Goal: Task Accomplishment & Management: Manage account settings

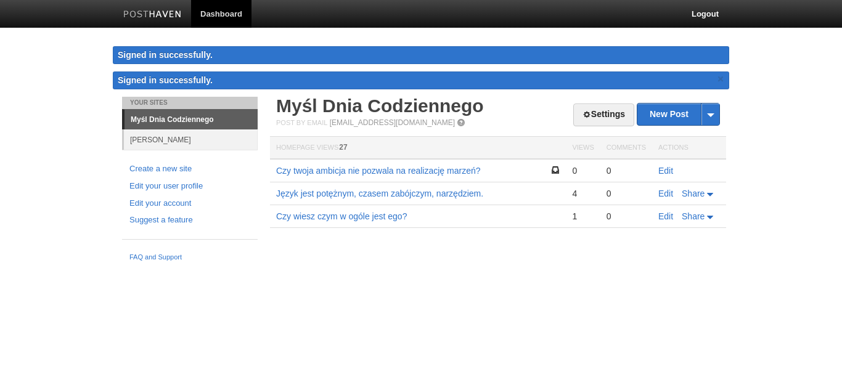
click at [164, 141] on link "[PERSON_NAME]" at bounding box center [191, 139] width 134 height 20
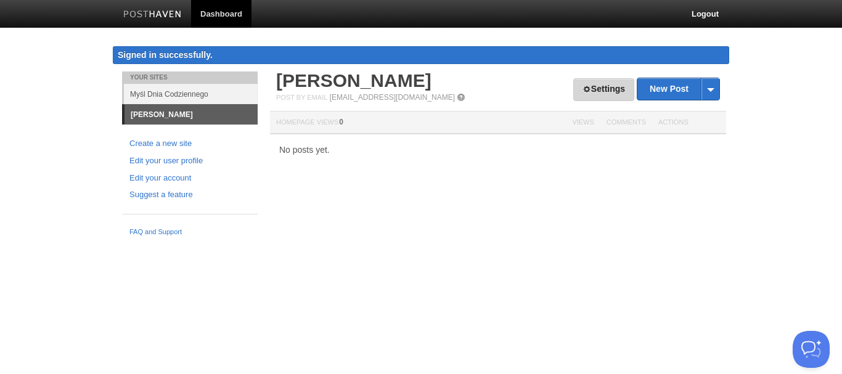
click at [591, 97] on link "Settings" at bounding box center [603, 89] width 61 height 23
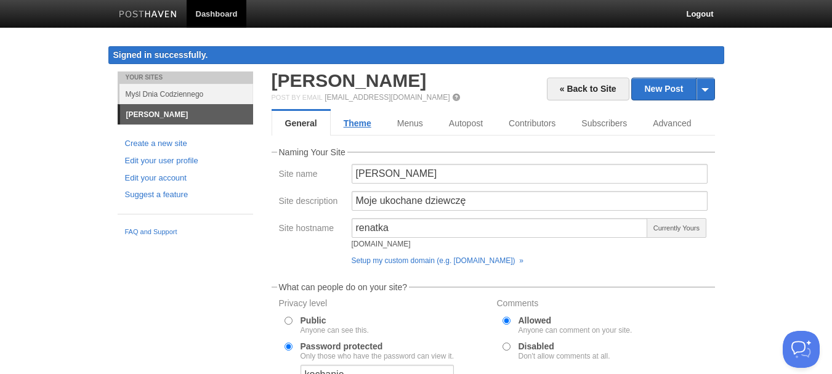
click at [365, 128] on link "Theme" at bounding box center [358, 123] width 54 height 25
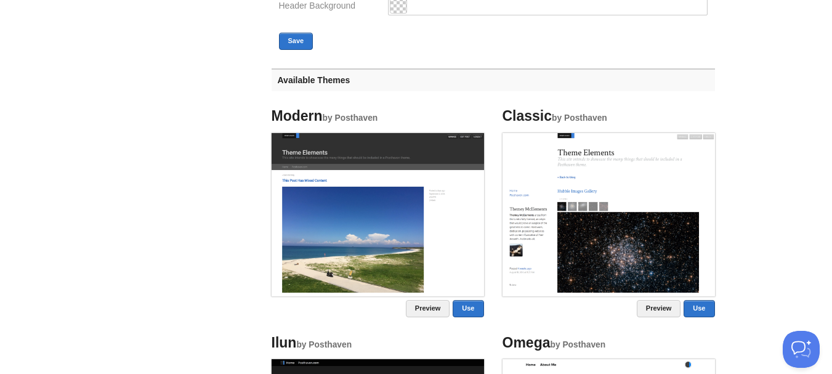
scroll to position [477, 0]
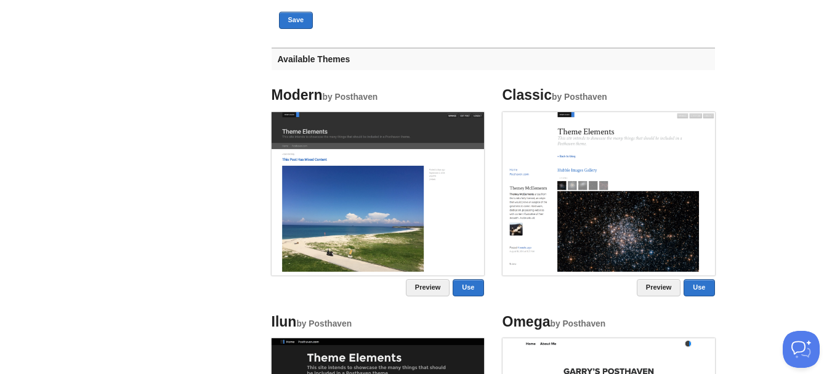
click at [581, 158] on img at bounding box center [609, 192] width 213 height 160
click at [649, 294] on link "Preview" at bounding box center [659, 287] width 44 height 17
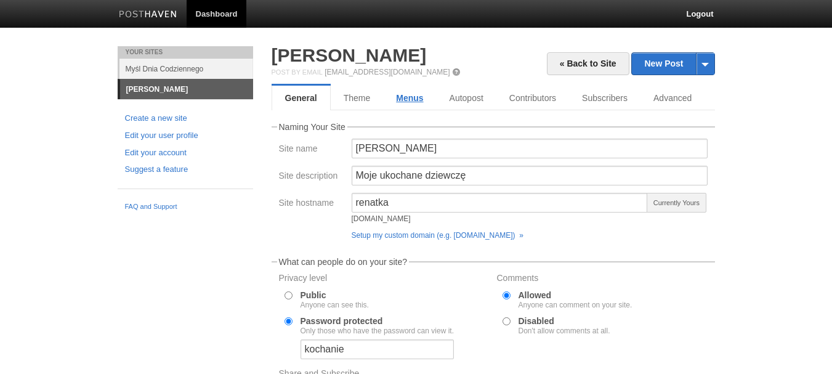
click at [418, 91] on link "Menus" at bounding box center [409, 98] width 53 height 25
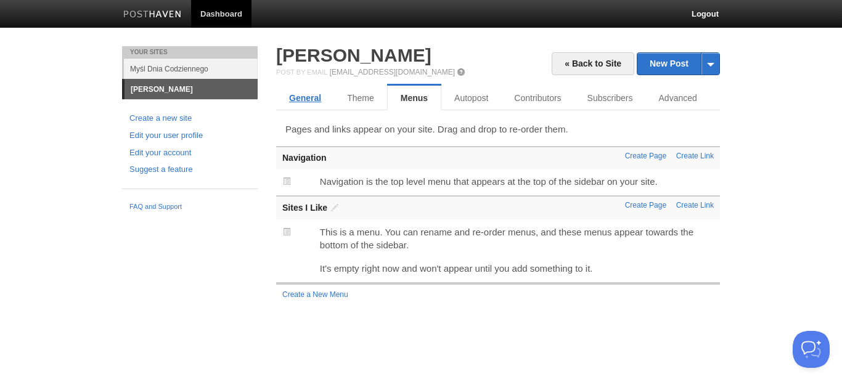
click at [316, 94] on link "General" at bounding box center [305, 98] width 58 height 25
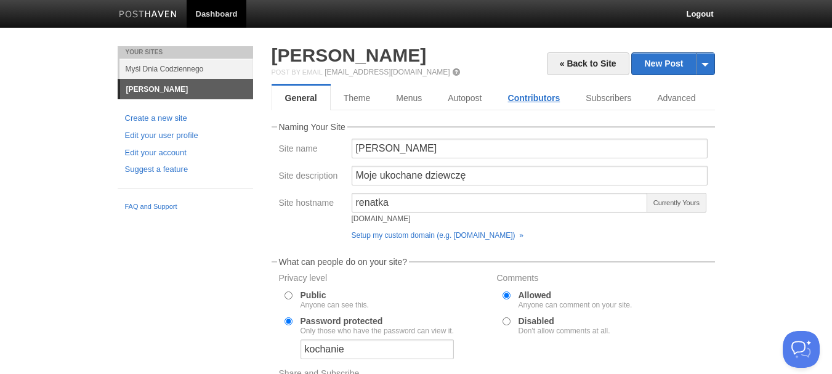
click at [547, 94] on link "Contributors" at bounding box center [534, 98] width 78 height 25
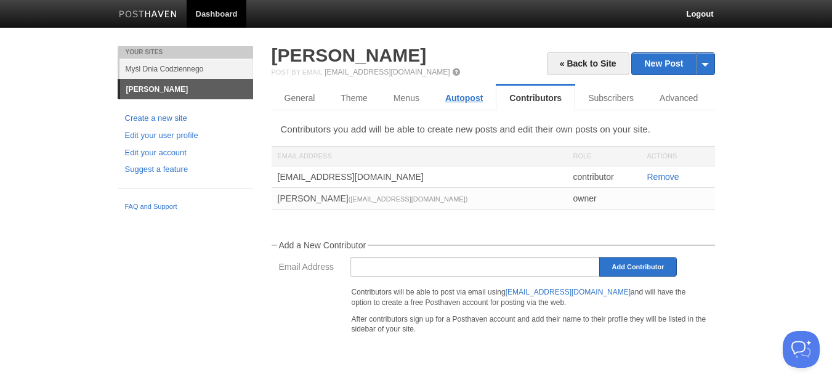
click at [464, 96] on link "Autopost" at bounding box center [463, 98] width 63 height 25
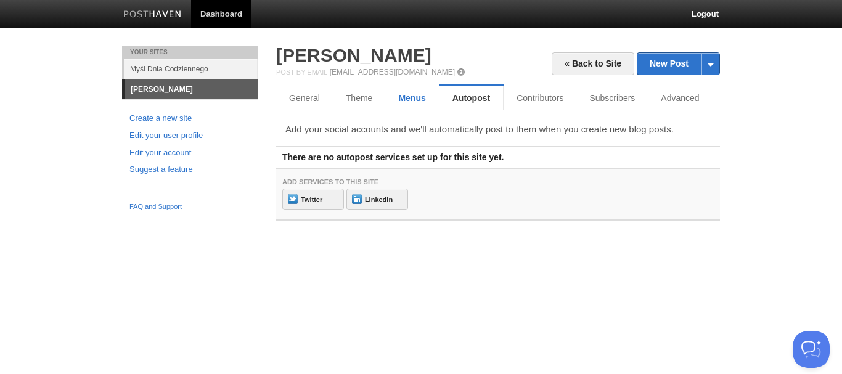
click at [424, 104] on link "Menus" at bounding box center [411, 98] width 53 height 25
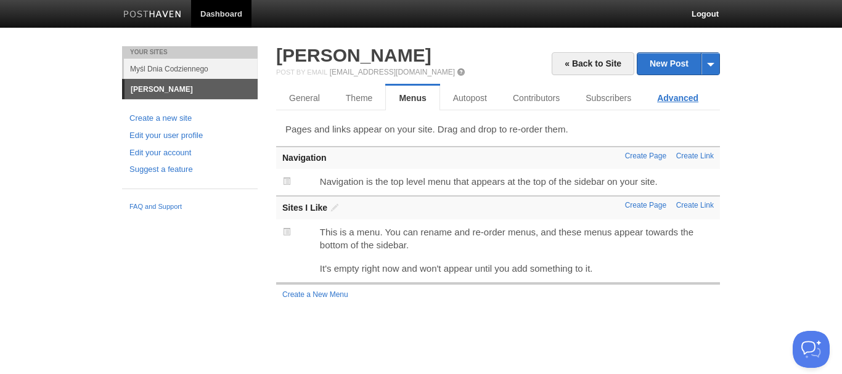
click at [683, 94] on link "Advanced" at bounding box center [677, 98] width 67 height 25
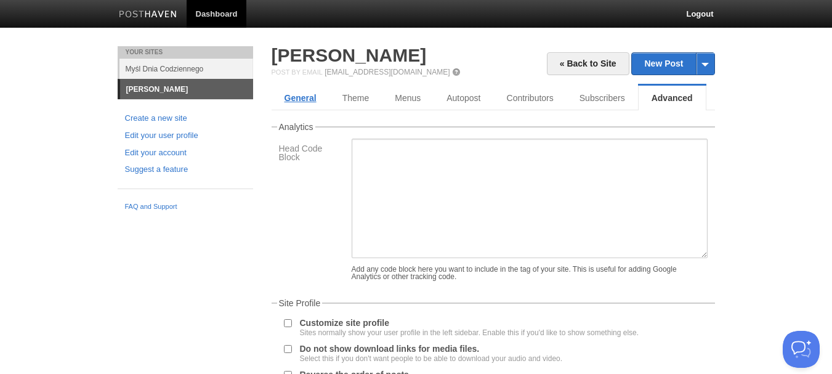
click at [313, 99] on link "General" at bounding box center [301, 98] width 58 height 25
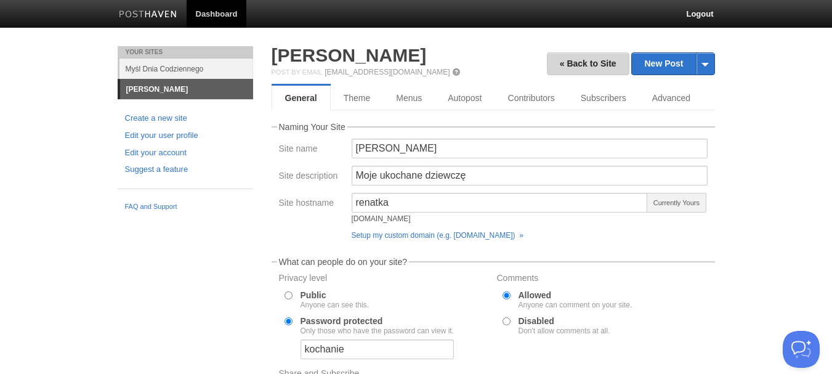
click at [576, 58] on link "« Back to Site" at bounding box center [588, 63] width 83 height 23
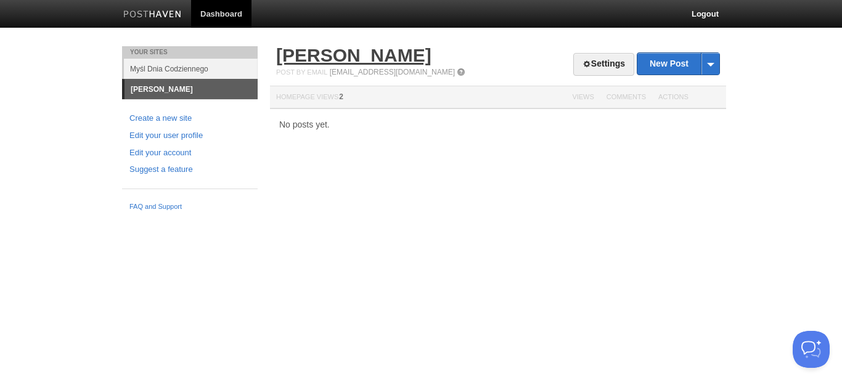
drag, startPoint x: 315, startPoint y: 54, endPoint x: 327, endPoint y: 60, distance: 12.4
click at [601, 67] on link "Settings" at bounding box center [603, 64] width 61 height 23
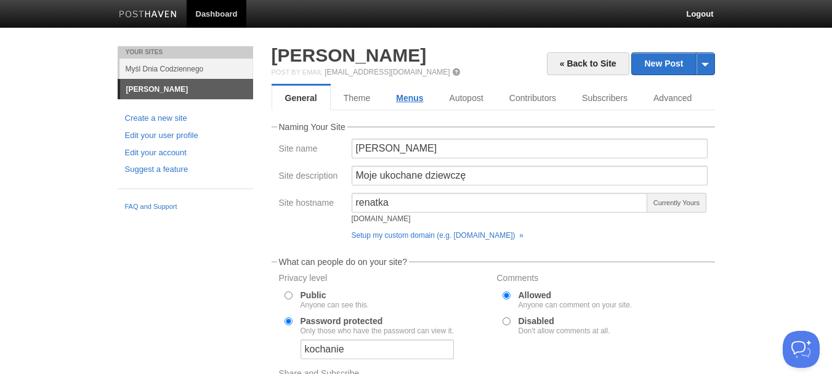
click at [413, 105] on link "Menus" at bounding box center [409, 98] width 53 height 25
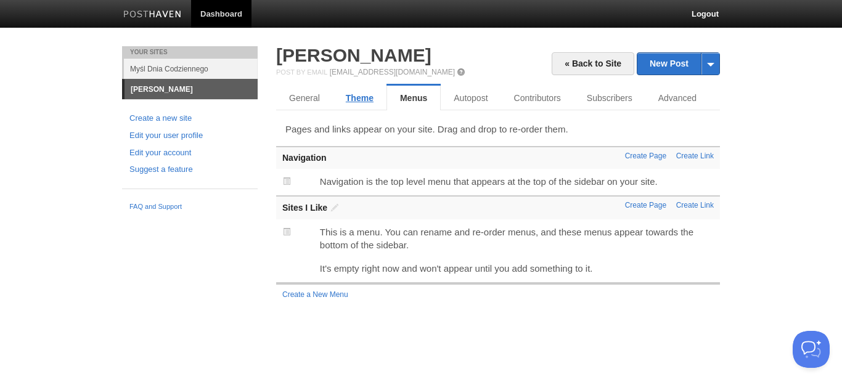
click at [361, 94] on link "Theme" at bounding box center [360, 98] width 54 height 25
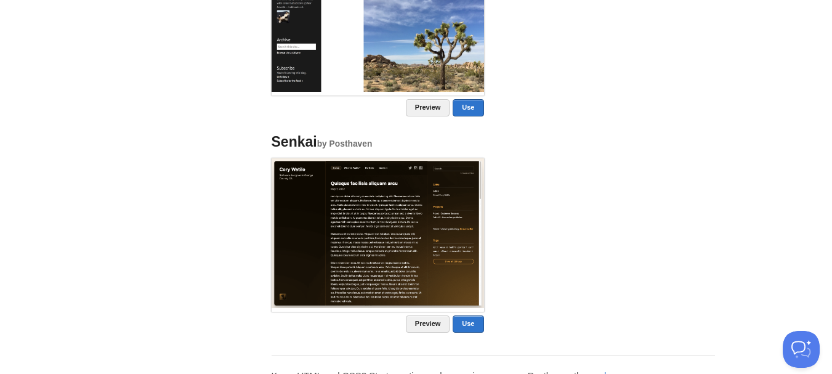
scroll to position [1109, 0]
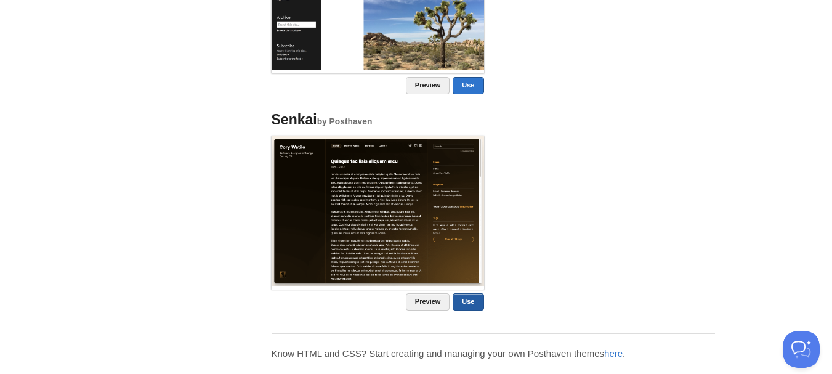
click at [457, 302] on link "Use" at bounding box center [468, 301] width 31 height 17
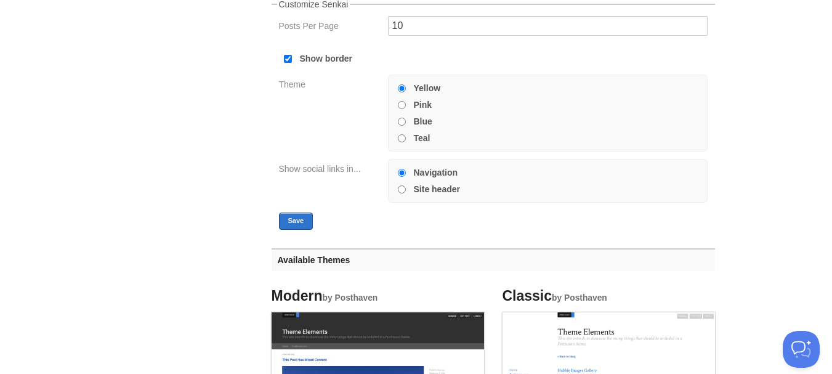
scroll to position [123, 0]
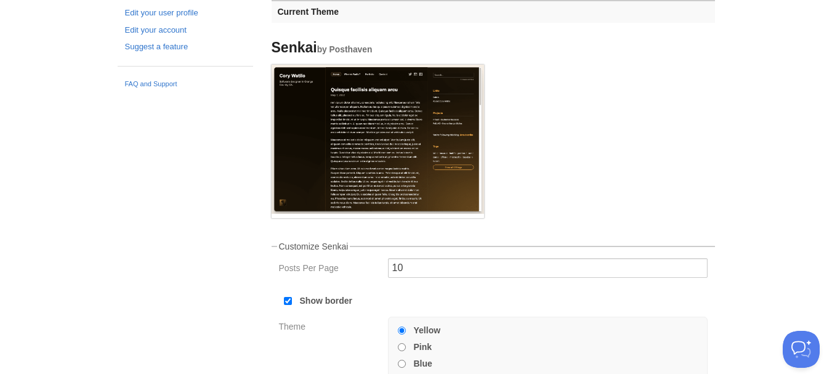
click at [413, 169] on img at bounding box center [378, 139] width 213 height 149
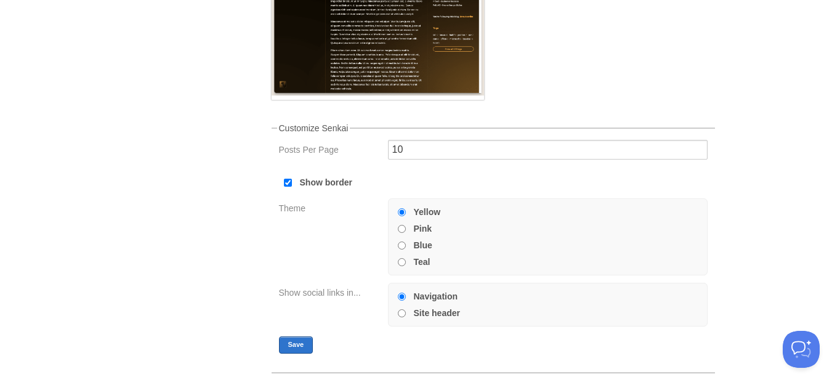
scroll to position [246, 0]
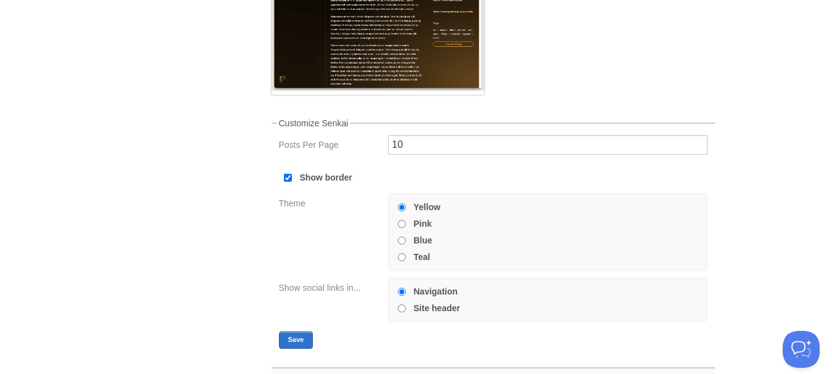
click at [402, 255] on input "Teal" at bounding box center [402, 257] width 8 height 8
radio input "true"
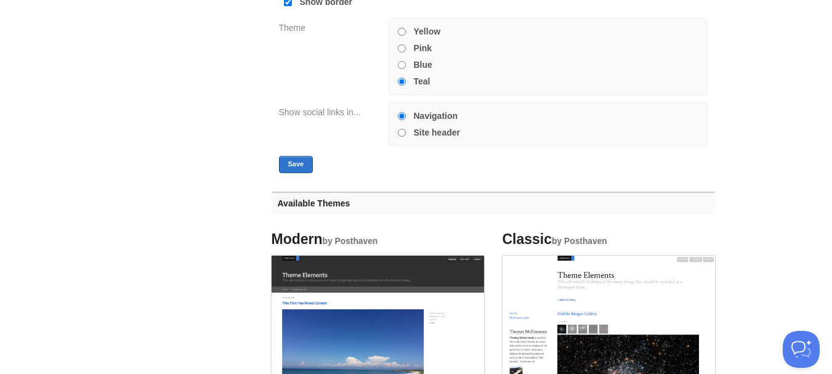
scroll to position [431, 0]
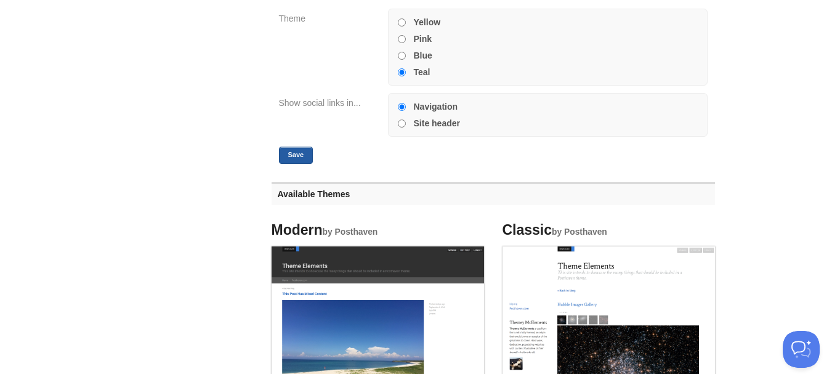
click at [296, 153] on button "Save" at bounding box center [296, 155] width 34 height 17
click at [286, 155] on button "Save" at bounding box center [296, 155] width 34 height 17
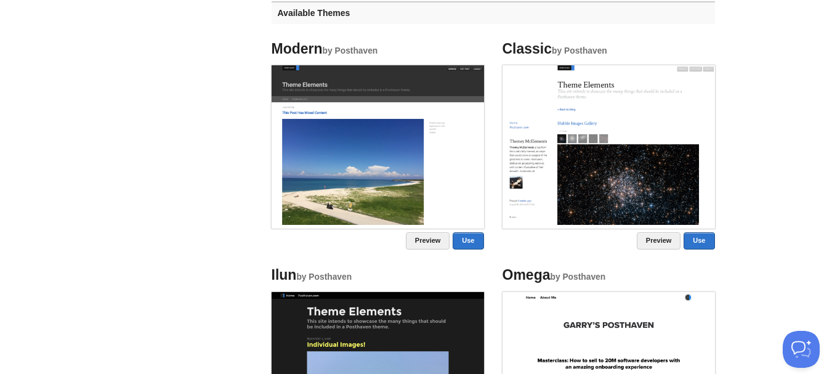
scroll to position [554, 0]
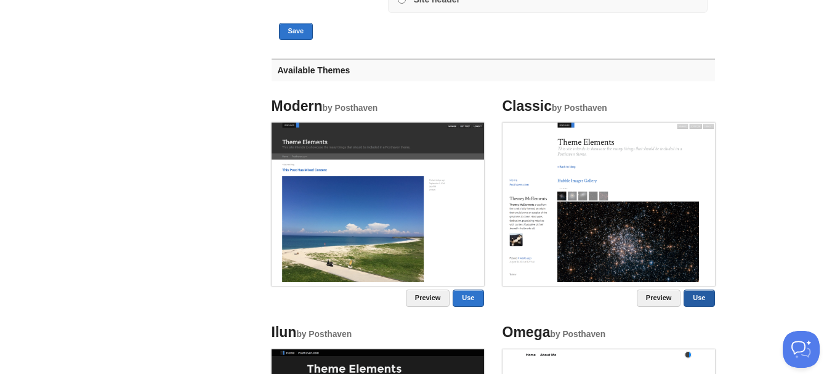
click at [694, 297] on link "Use" at bounding box center [699, 298] width 31 height 17
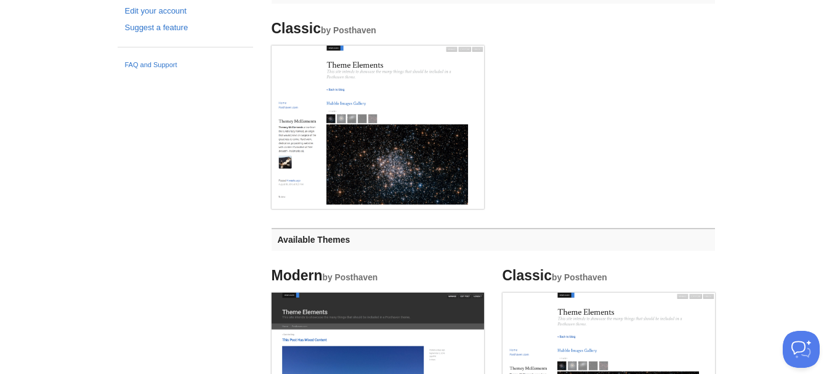
scroll to position [137, 0]
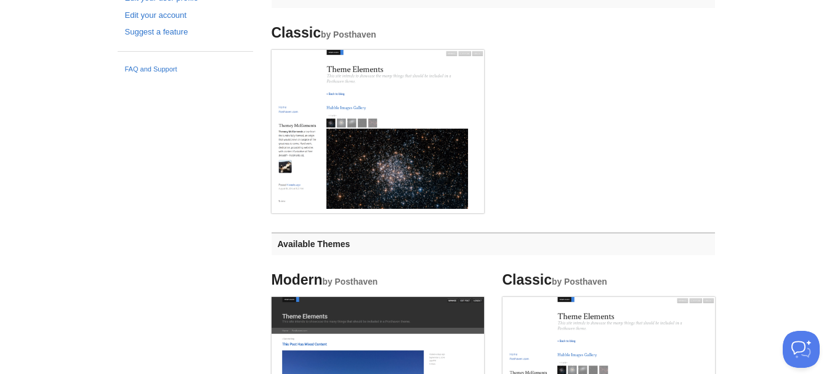
click at [381, 152] on img at bounding box center [378, 130] width 213 height 160
click at [386, 74] on img at bounding box center [378, 130] width 213 height 160
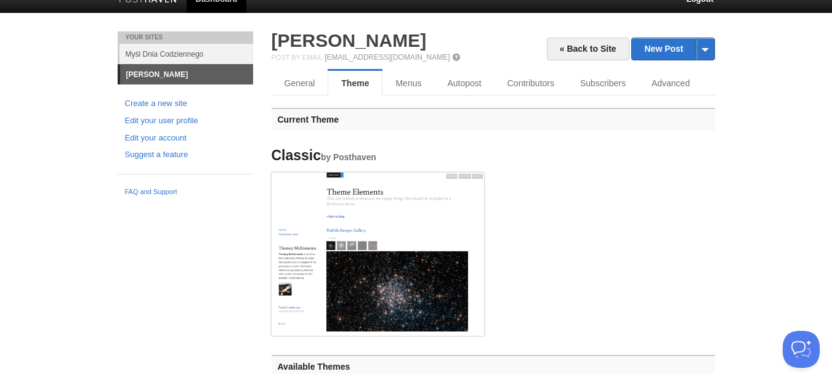
scroll to position [0, 0]
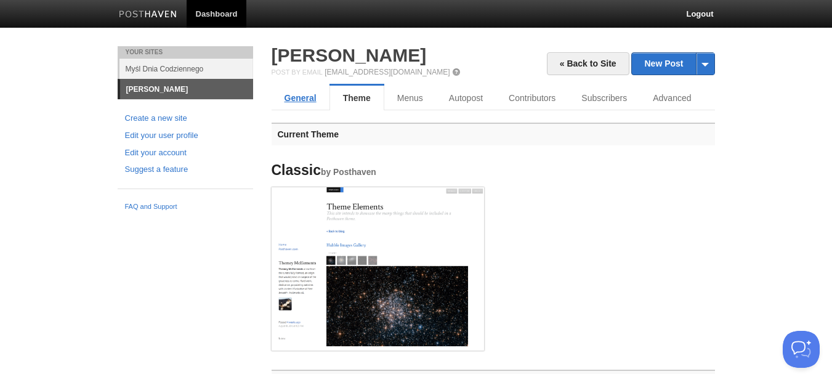
click at [294, 108] on link "General" at bounding box center [301, 98] width 58 height 25
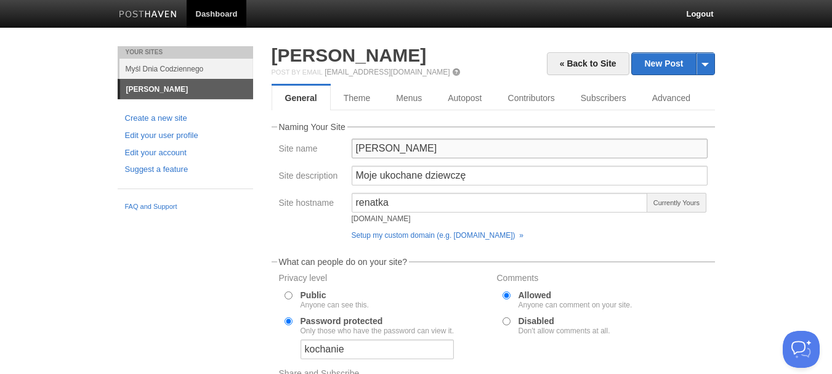
click at [387, 145] on input "[PERSON_NAME]" at bounding box center [530, 149] width 356 height 20
type input "Renata Głowaczewska"
click at [376, 175] on input "Moje ukochane dziewczę" at bounding box center [530, 176] width 356 height 20
drag, startPoint x: 505, startPoint y: 172, endPoint x: 26, endPoint y: 245, distance: 484.9
click at [26, 245] on body "Dashboard Logout Your Sites Myśl Dnia Codziennego Renatka Głowaczewska Create a…" at bounding box center [416, 268] width 832 height 537
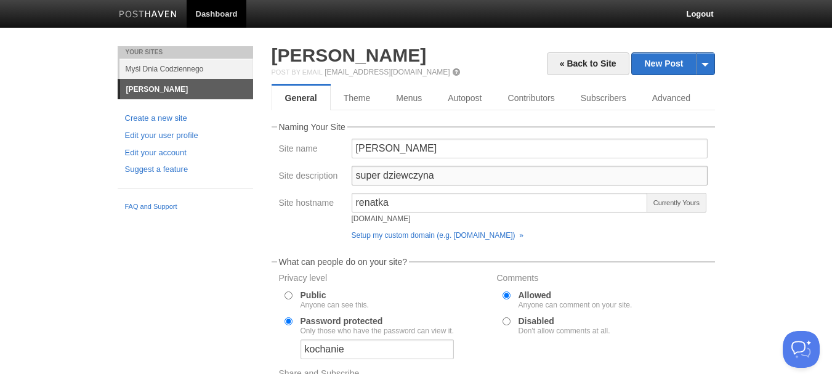
type input "super dziewczyna"
click at [667, 104] on link "Advanced" at bounding box center [672, 98] width 67 height 25
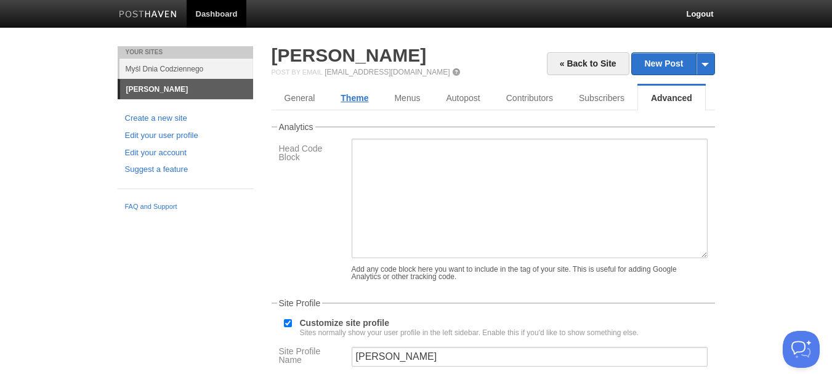
click at [371, 92] on link "Theme" at bounding box center [355, 98] width 54 height 25
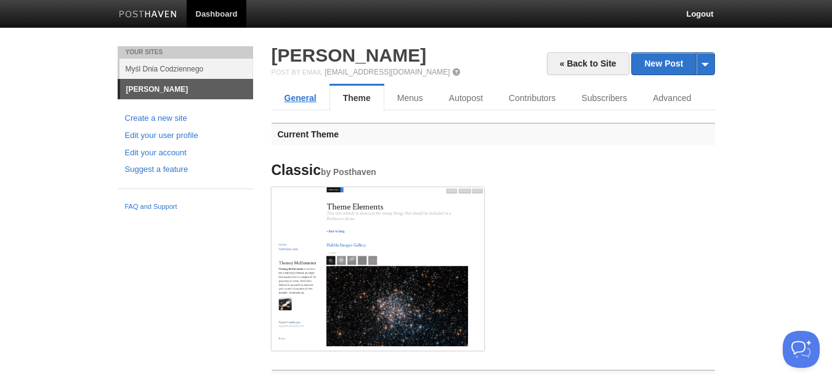
click at [307, 98] on link "General" at bounding box center [301, 98] width 58 height 25
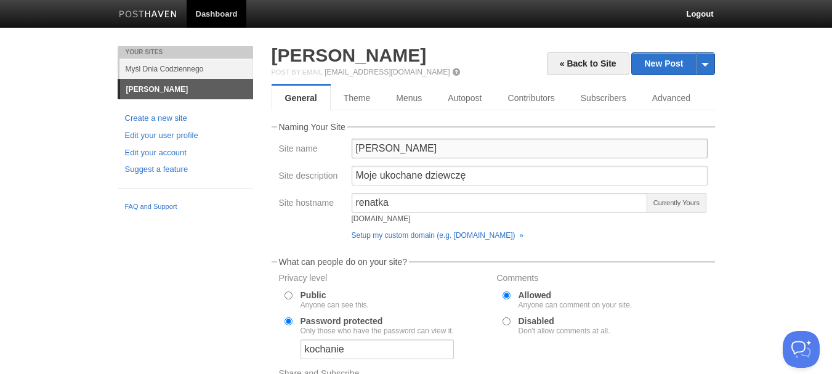
click at [387, 149] on input "[PERSON_NAME]" at bounding box center [530, 149] width 356 height 20
type input "Renata Głowaczewska"
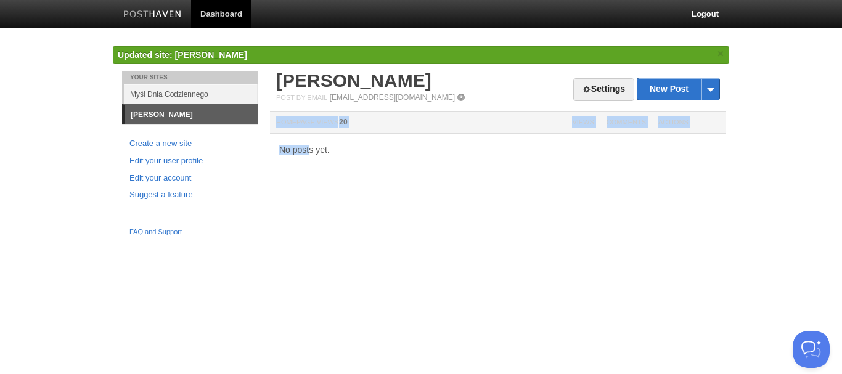
drag, startPoint x: 296, startPoint y: 150, endPoint x: 315, endPoint y: 176, distance: 32.2
click at [315, 176] on div "Settings New Post by Web by Email Renata Głowaczewska Post by Email post@renatk…" at bounding box center [498, 125] width 462 height 108
click at [434, 150] on div "No posts yet." at bounding box center [498, 149] width 456 height 9
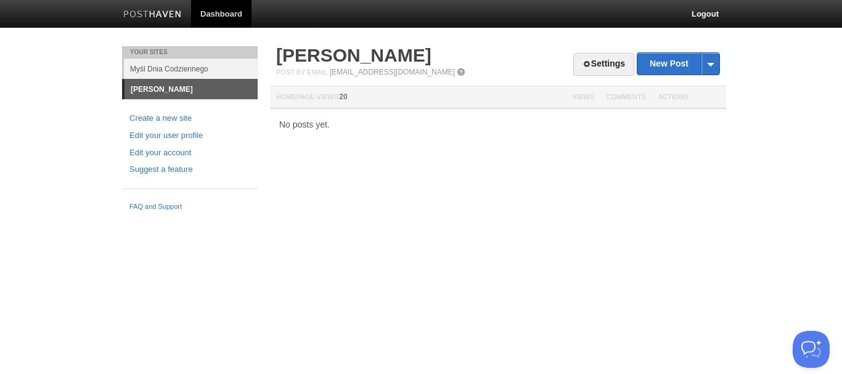
click at [325, 115] on div "Settings New Post by Web by Email Renata Głowaczewska Post by Email post@renatk…" at bounding box center [498, 100] width 462 height 108
drag, startPoint x: 348, startPoint y: 142, endPoint x: 562, endPoint y: 96, distance: 219.2
click at [407, 129] on div "Settings New Post by Web by Email Renata Głowaczewska Post by Email post@renatk…" at bounding box center [498, 100] width 462 height 108
click at [440, 213] on div "Your Sites Myśl Dnia Codziennego Renatka Głowaczewska Create a new site Edit yo…" at bounding box center [421, 131] width 616 height 171
click at [271, 217] on html "Dashboard Logout Updated site: Renata Głowaczewska × Your Sites Myśl Dnia Codzi…" at bounding box center [421, 108] width 842 height 217
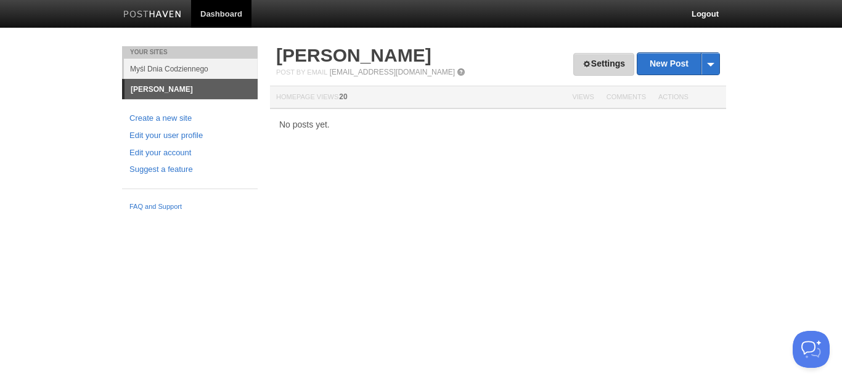
click at [613, 66] on link "Settings" at bounding box center [603, 64] width 61 height 23
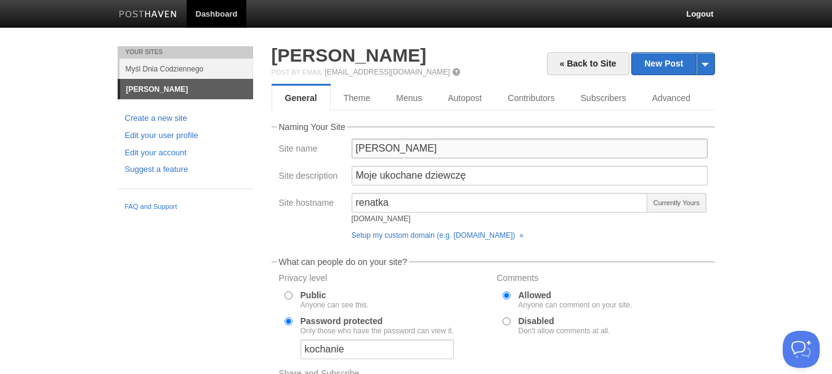
drag, startPoint x: 493, startPoint y: 142, endPoint x: 0, endPoint y: 382, distance: 548.6
click at [0, 373] on html "Dashboard Logout Updated site: Renata Głowaczewska × Your Sites Myśl Dnia Codzi…" at bounding box center [416, 268] width 832 height 537
type input "w dupe jebane"
drag, startPoint x: 441, startPoint y: 155, endPoint x: 300, endPoint y: 129, distance: 143.4
click at [300, 129] on fieldset "Naming Your Site Site name w dupe jebane Site description Moje ukochane dziewcz…" at bounding box center [494, 184] width 444 height 123
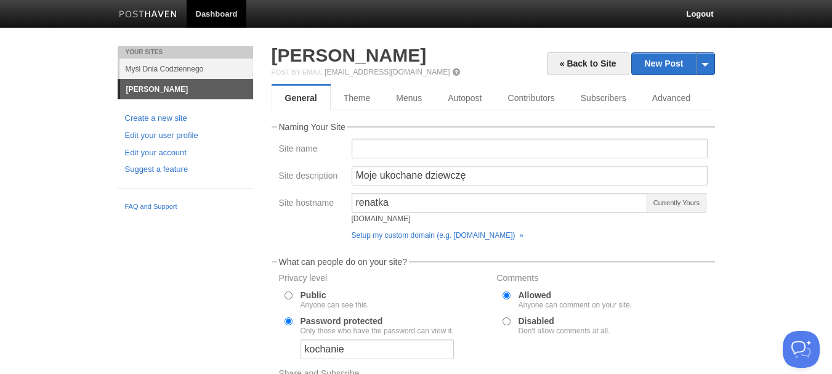
click at [807, 206] on body "Dashboard Logout Updated site: Renata Głowaczewska × Your Sites Myśl Dnia Codzi…" at bounding box center [416, 268] width 832 height 537
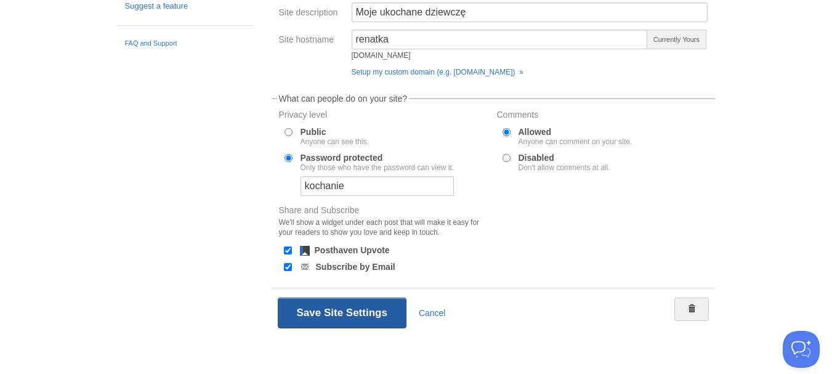
click at [286, 314] on button "Save Site Settings" at bounding box center [342, 313] width 129 height 31
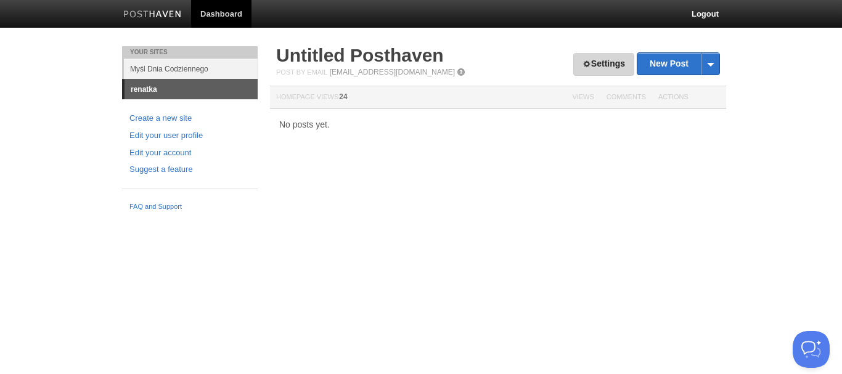
click at [574, 59] on link "Settings" at bounding box center [603, 64] width 61 height 23
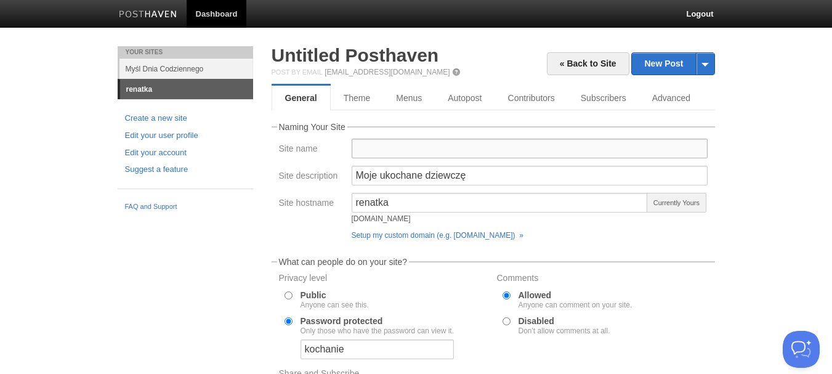
click at [447, 142] on input "Site name" at bounding box center [530, 149] width 356 height 20
click at [376, 148] on input "Site name" at bounding box center [530, 149] width 356 height 20
type input "Codzienny dyskurs"
drag, startPoint x: 473, startPoint y: 151, endPoint x: 327, endPoint y: 173, distance: 147.7
click at [327, 173] on fieldset "Naming Your Site Site name Codzienny dyskurs Site description Moje ukochane dzi…" at bounding box center [494, 184] width 444 height 123
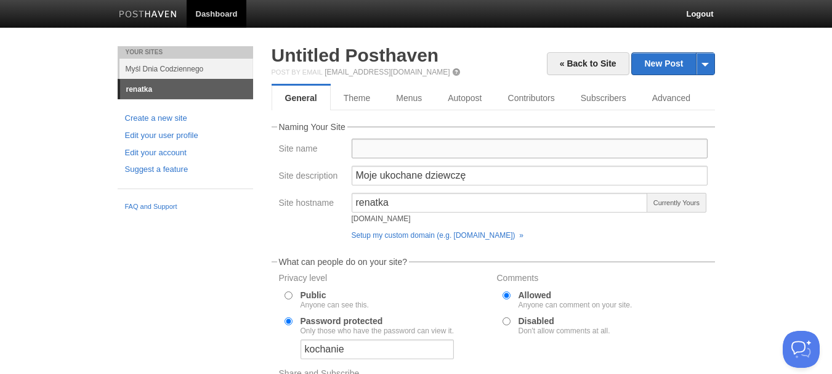
click at [383, 142] on input "Site name" at bounding box center [530, 149] width 356 height 20
click at [381, 147] on input "Eudajmonia" at bounding box center [530, 149] width 356 height 20
click at [424, 148] on input "Eudaimonia" at bounding box center [530, 149] width 356 height 20
click at [383, 148] on input "Eudaimonia" at bounding box center [530, 149] width 356 height 20
click at [597, 148] on input "Eudajmonia" at bounding box center [530, 149] width 356 height 20
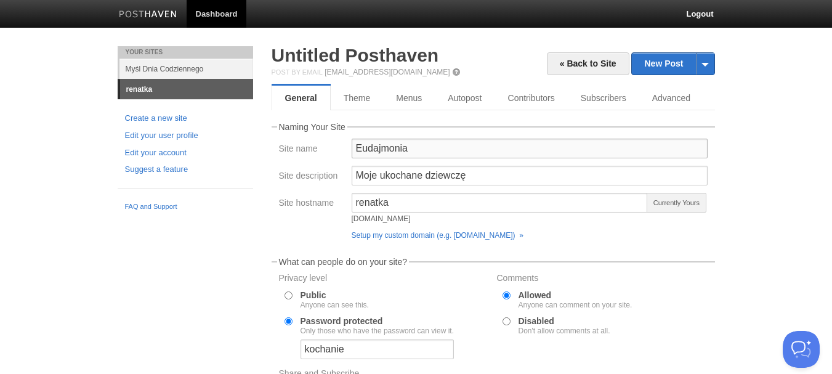
type input "Eudajmonia"
drag, startPoint x: 523, startPoint y: 176, endPoint x: 1, endPoint y: 176, distance: 522.4
click at [1, 176] on body "Dashboard Logout Your Sites Myśl Dnia Codziennego renatka Create a new site Edi…" at bounding box center [416, 268] width 832 height 537
click at [437, 173] on input "Site description" at bounding box center [530, 176] width 356 height 20
click at [448, 177] on input "Site description" at bounding box center [530, 176] width 356 height 20
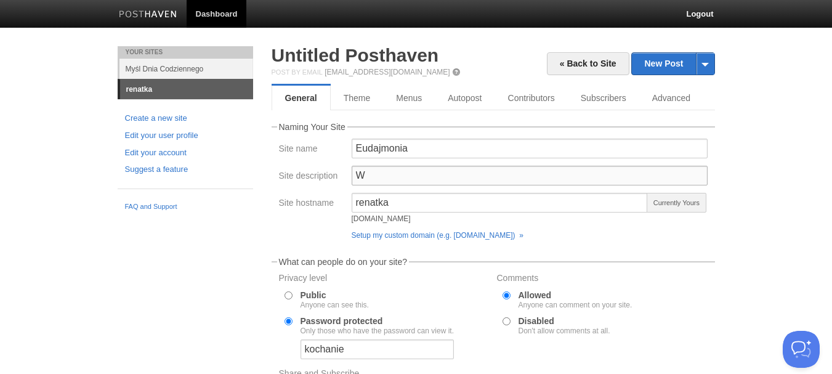
type input "W"
